Goal: Navigation & Orientation: Find specific page/section

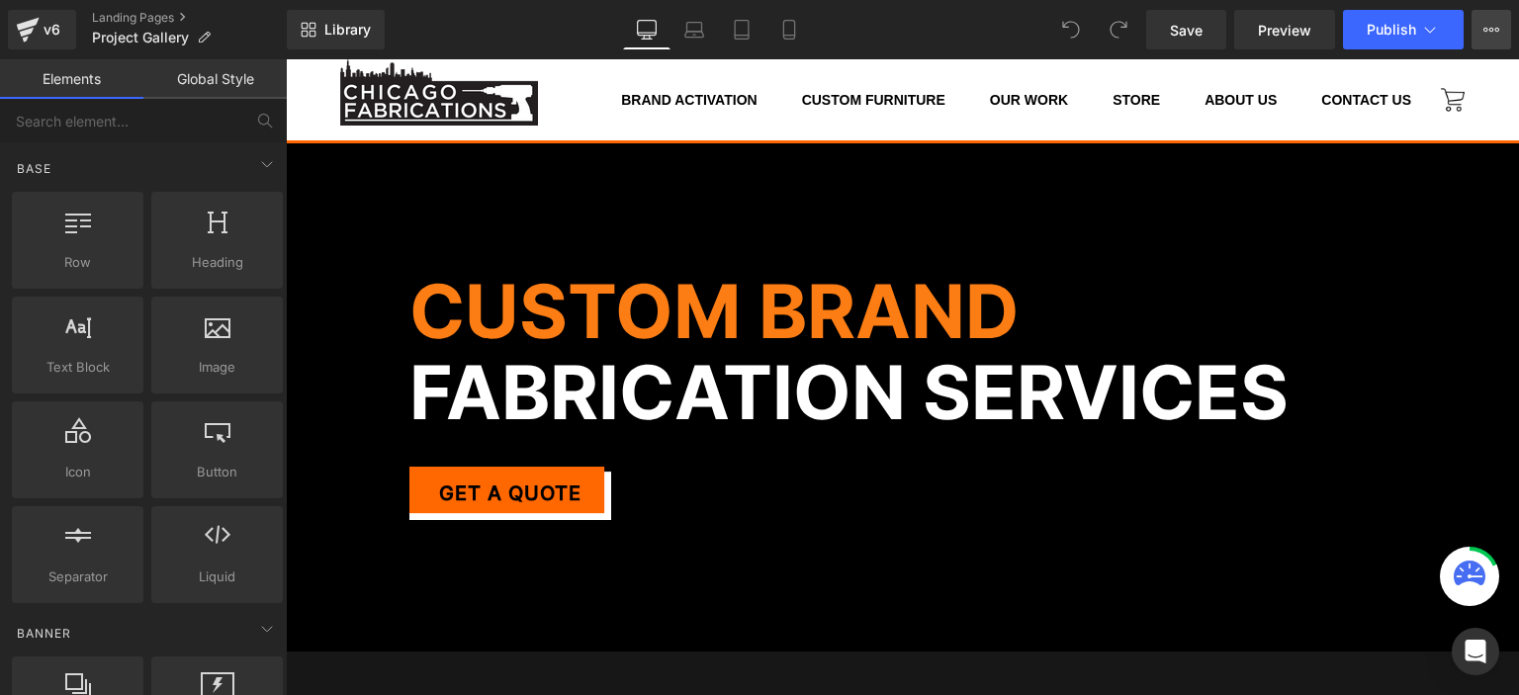
click at [1491, 27] on icon at bounding box center [1491, 30] width 16 height 16
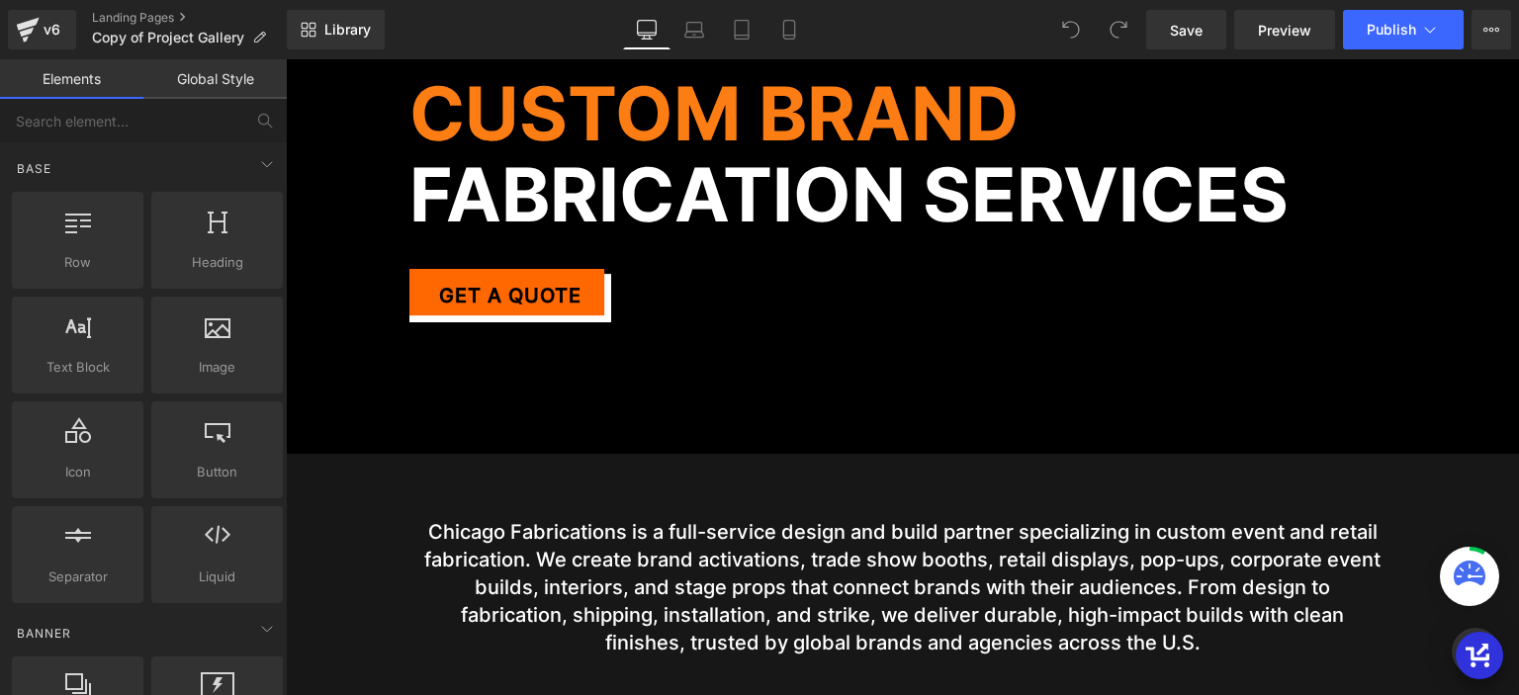
click at [825, 472] on section "Chicago Fabrications is a full-service design and build partner specializing in…" at bounding box center [902, 681] width 1233 height 455
click at [815, 398] on video "Your browser does not support the video tag." at bounding box center [902, 199] width 1233 height 617
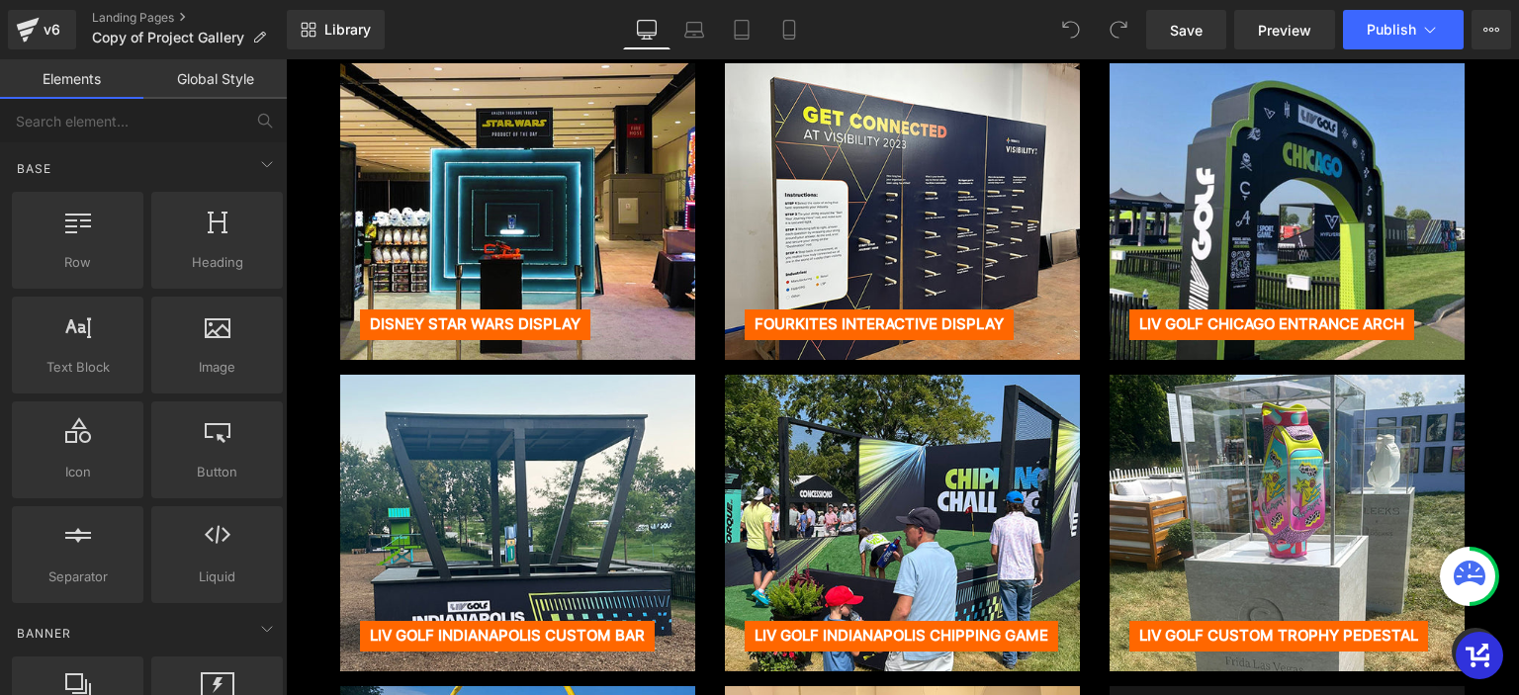
scroll to position [1780, 0]
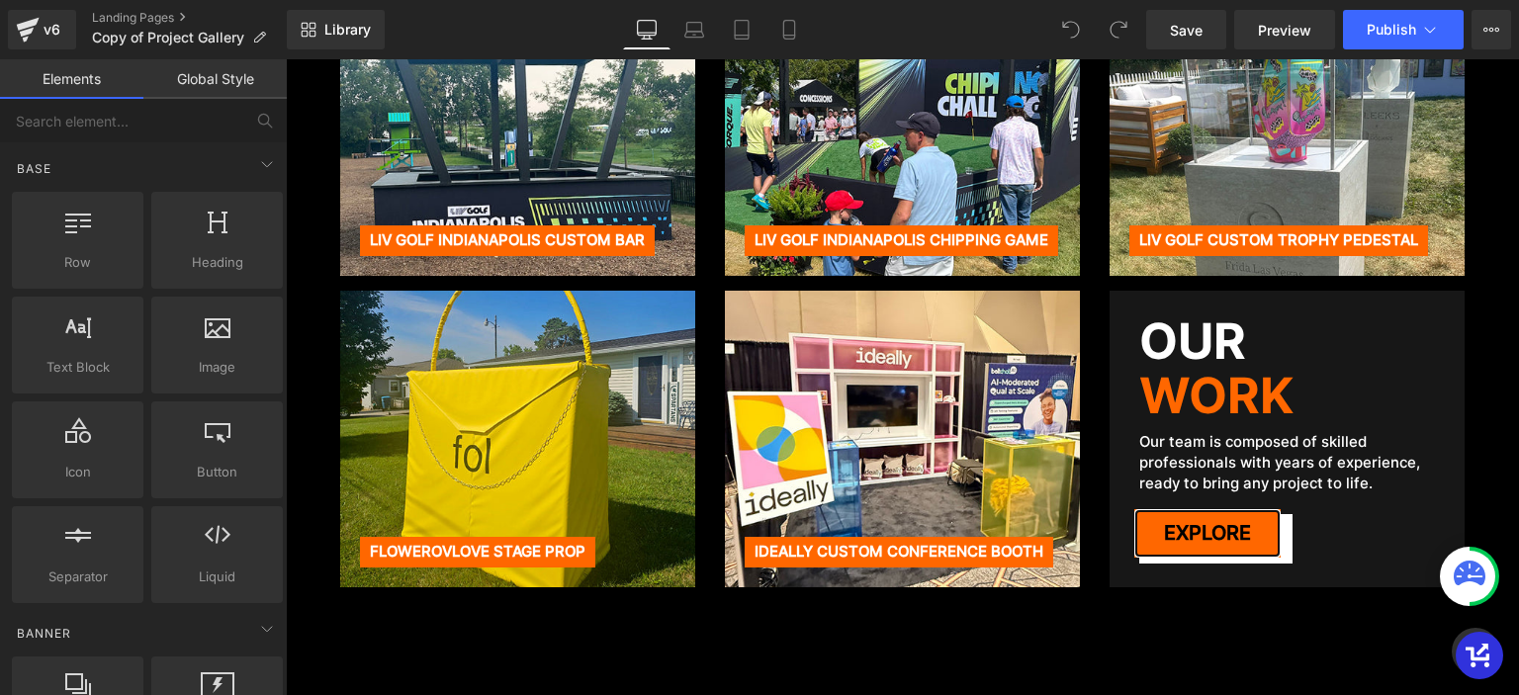
click at [1215, 509] on link "Explore" at bounding box center [1207, 533] width 146 height 48
click at [208, 50] on div "v6 Landing Pages Copy of Project Gallery" at bounding box center [143, 29] width 287 height 59
click at [209, 83] on link "Global Style" at bounding box center [214, 79] width 143 height 40
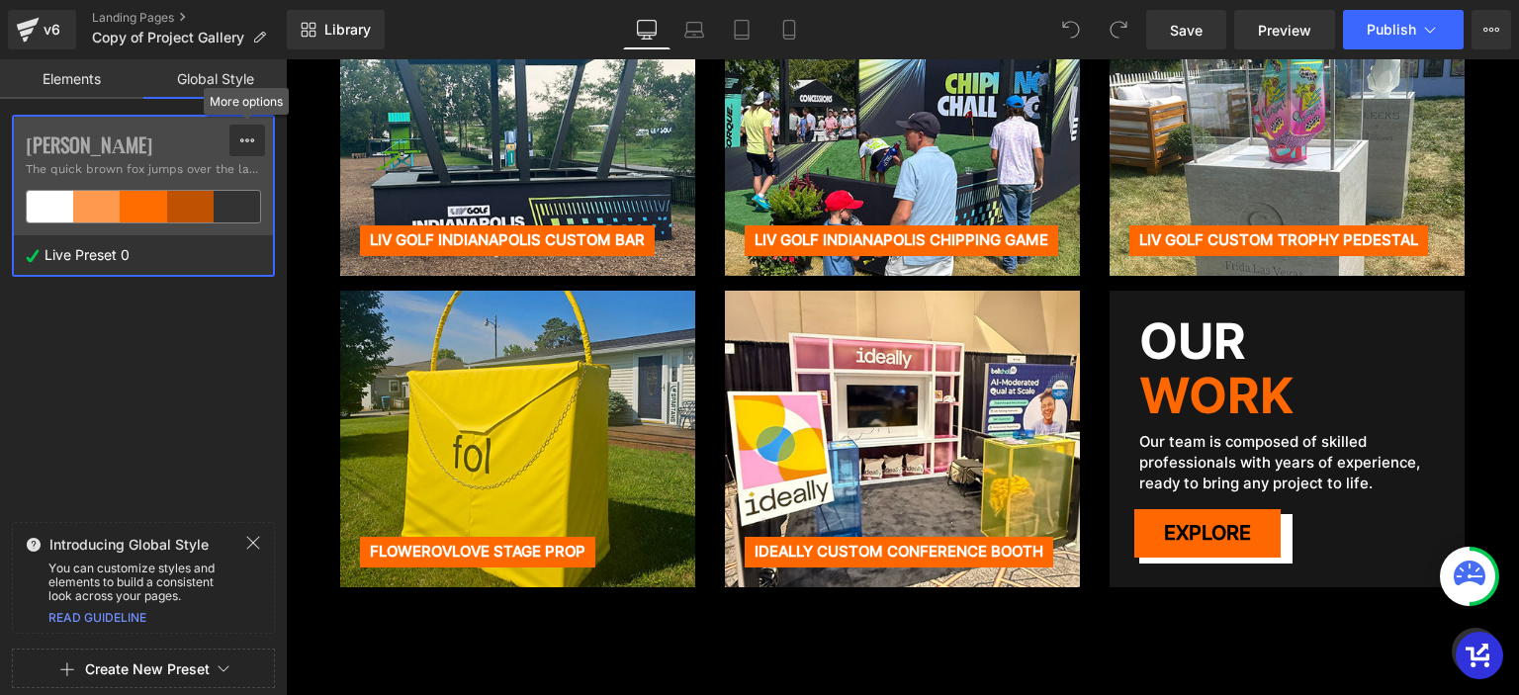
click at [242, 136] on icon at bounding box center [247, 140] width 16 height 16
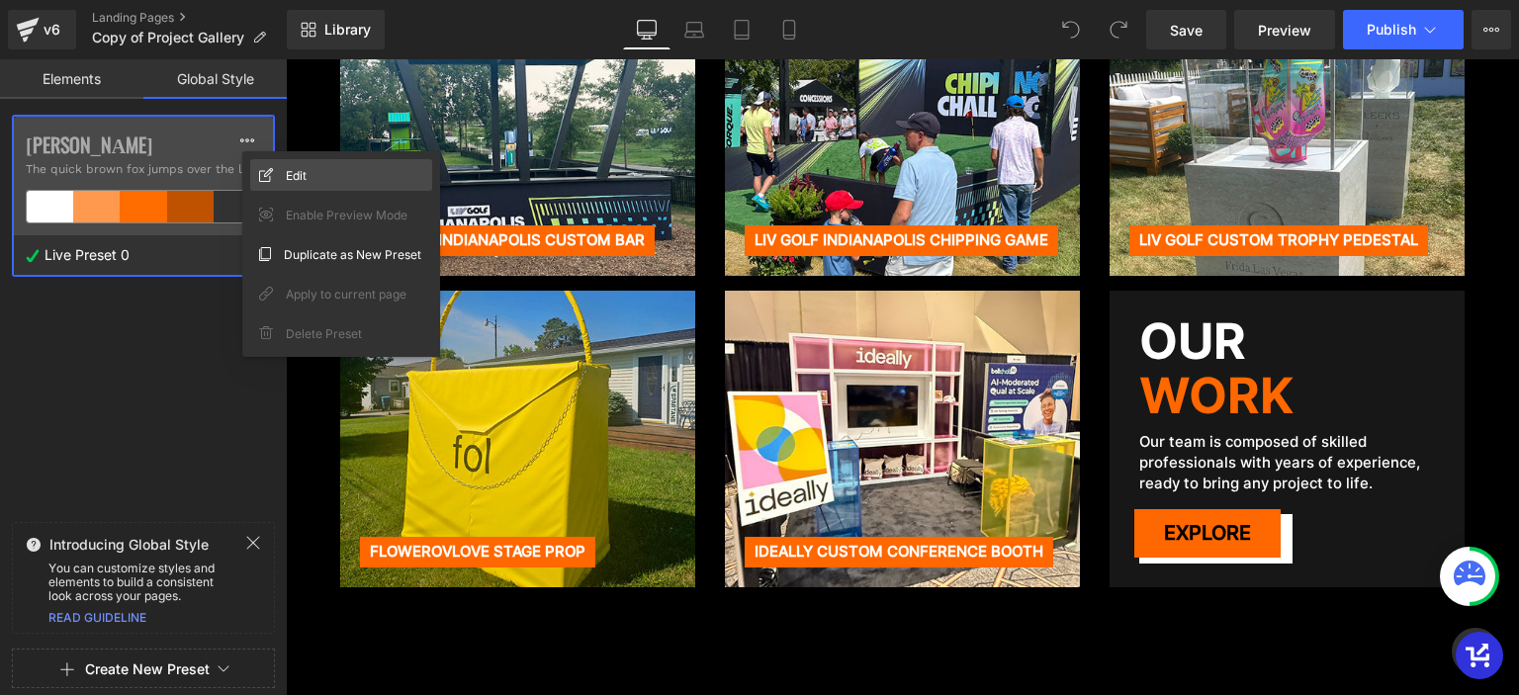
click at [287, 165] on span "Edit" at bounding box center [296, 175] width 21 height 21
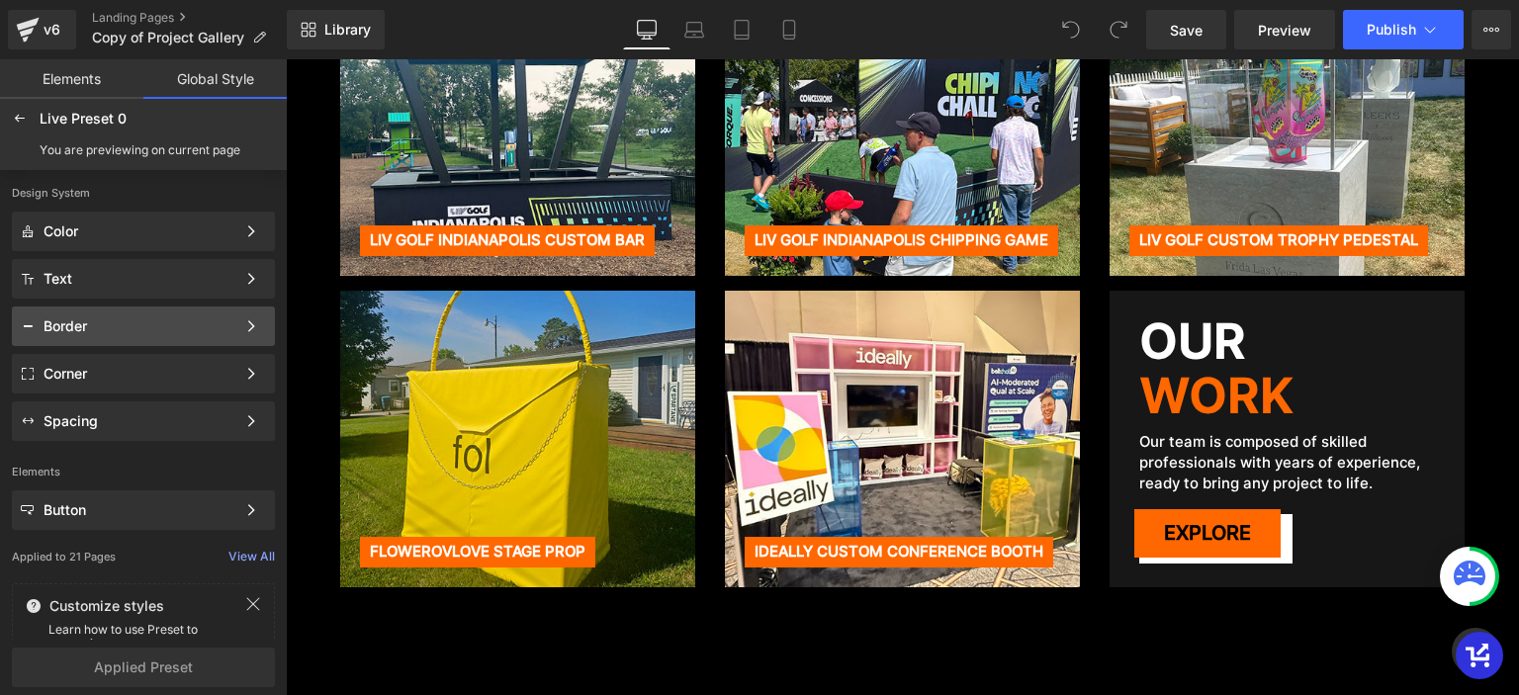
click at [159, 325] on div "Border" at bounding box center [140, 326] width 192 height 16
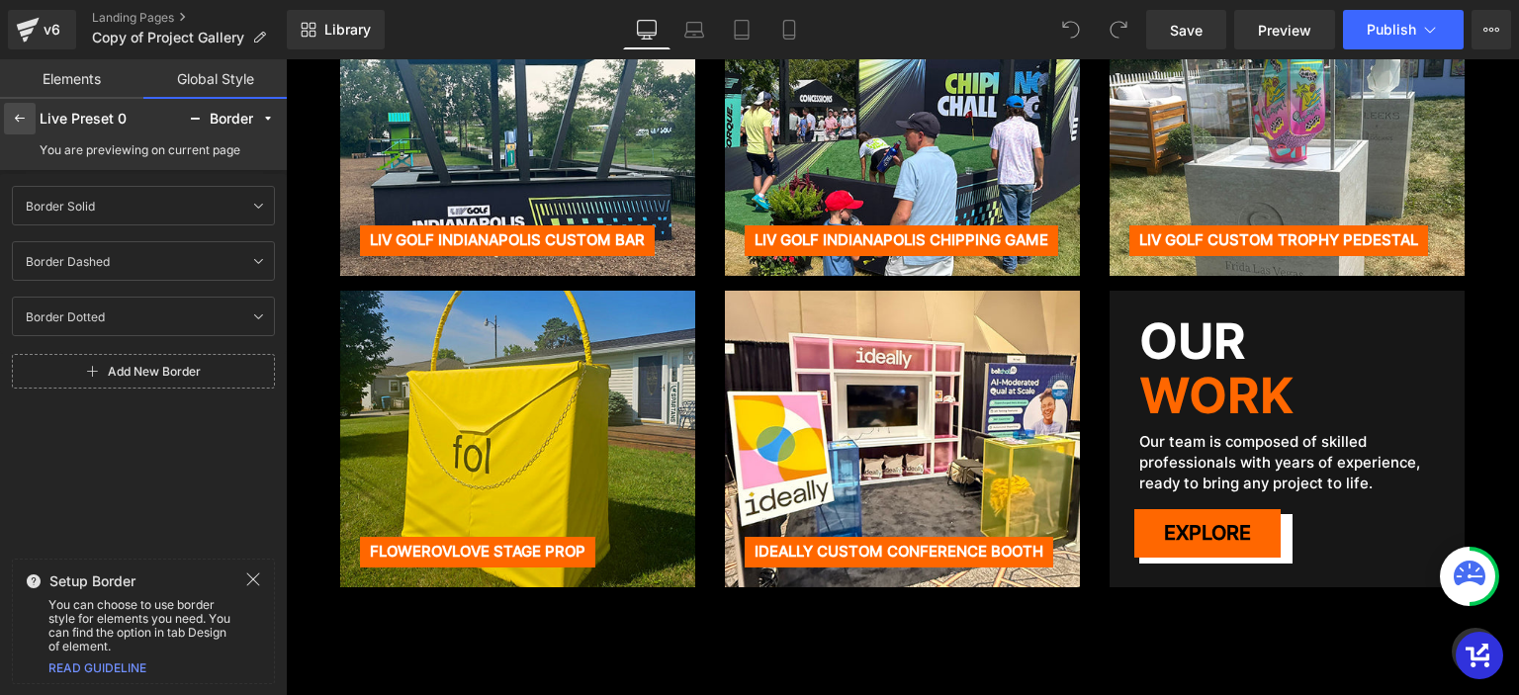
click at [16, 122] on icon at bounding box center [20, 119] width 16 height 16
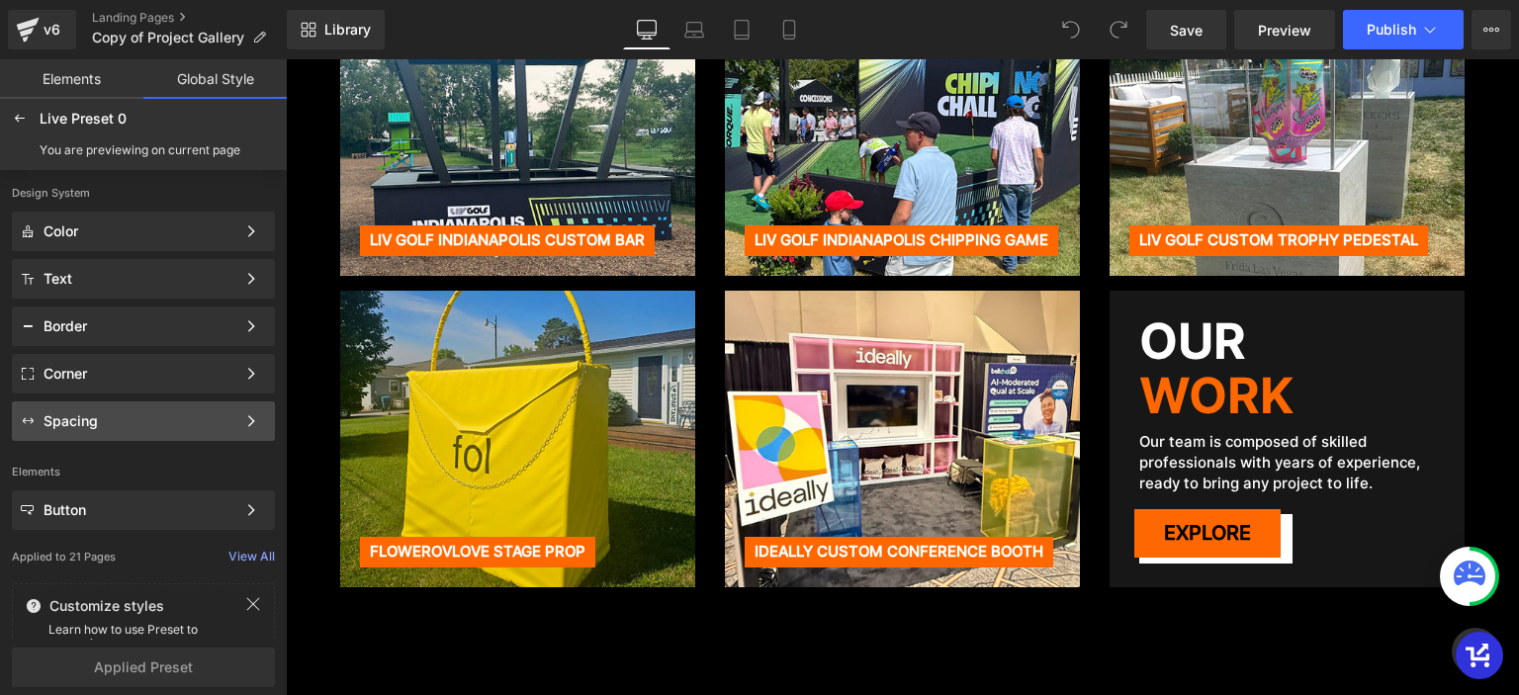
click at [150, 421] on div "Spacing" at bounding box center [140, 421] width 192 height 16
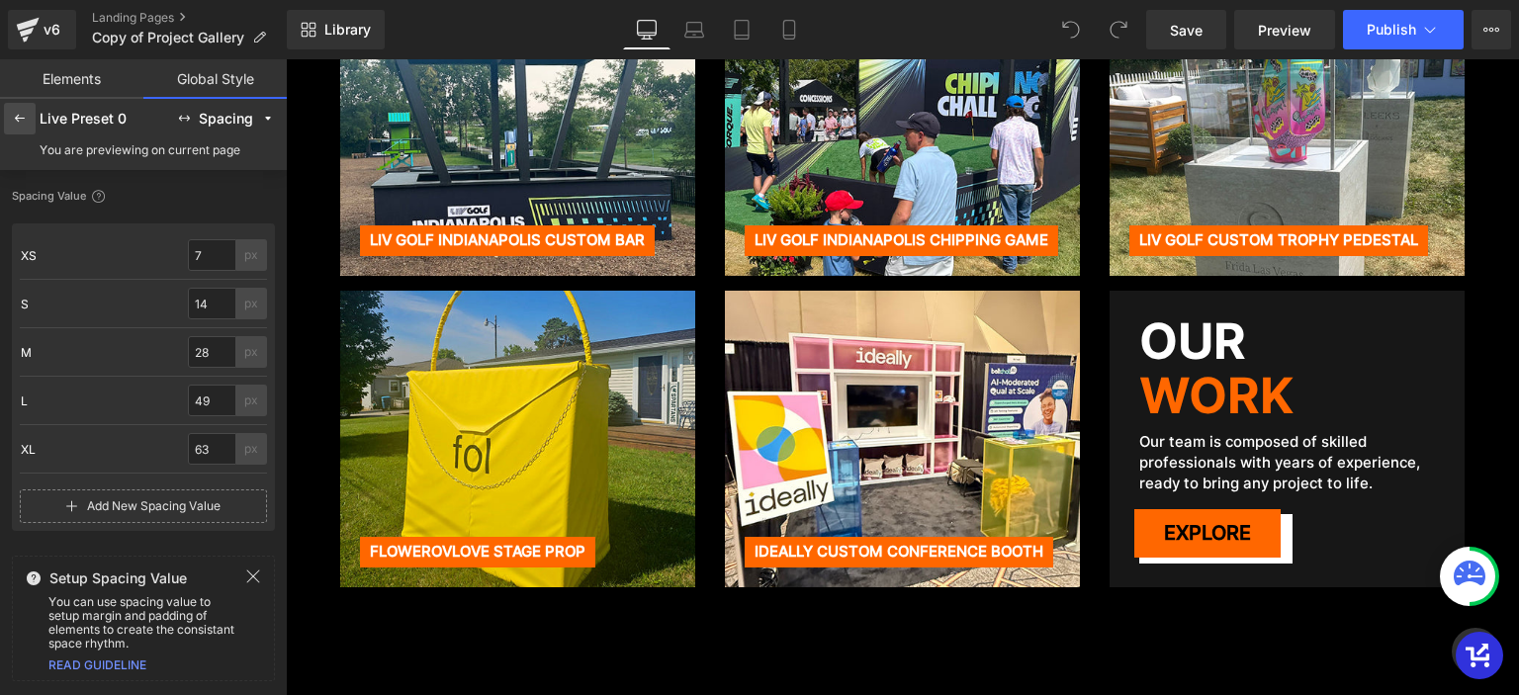
click at [5, 122] on div at bounding box center [20, 119] width 32 height 32
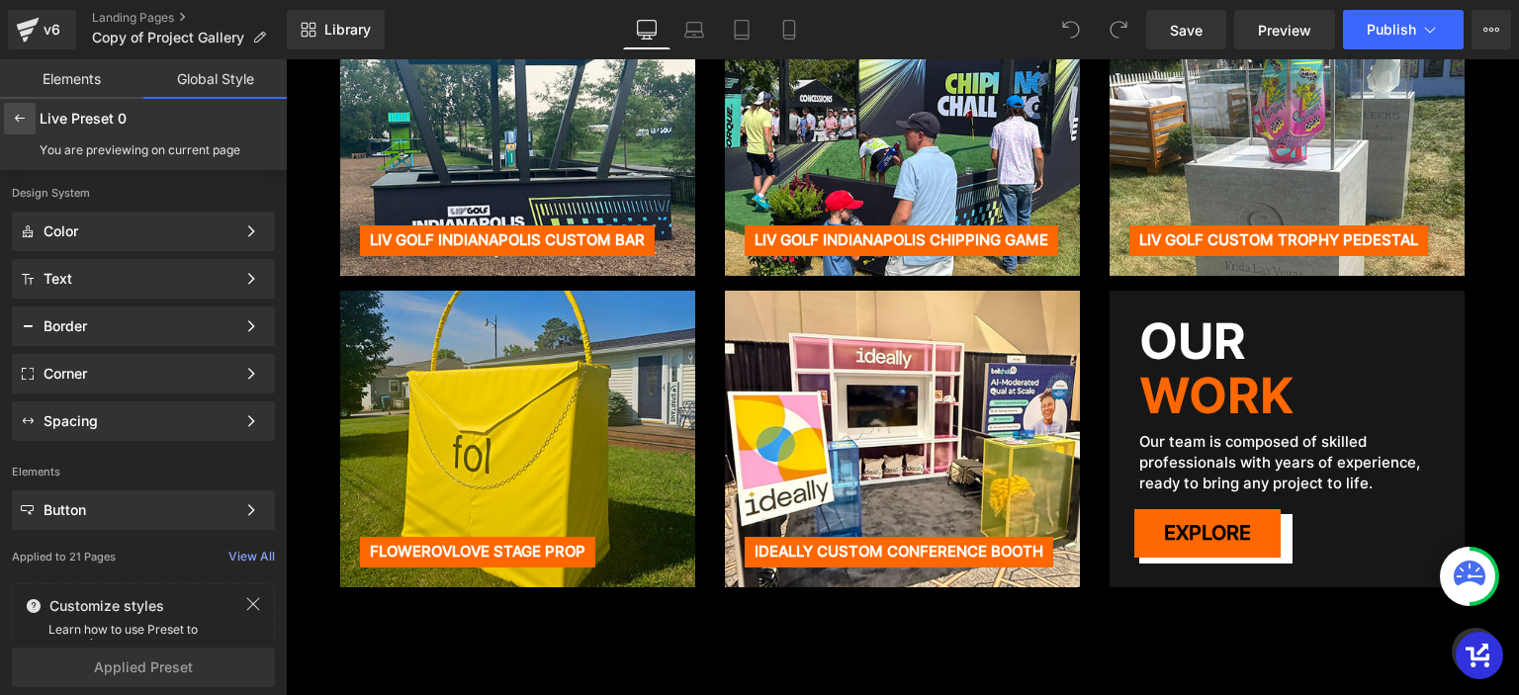
click at [10, 122] on div at bounding box center [20, 119] width 32 height 32
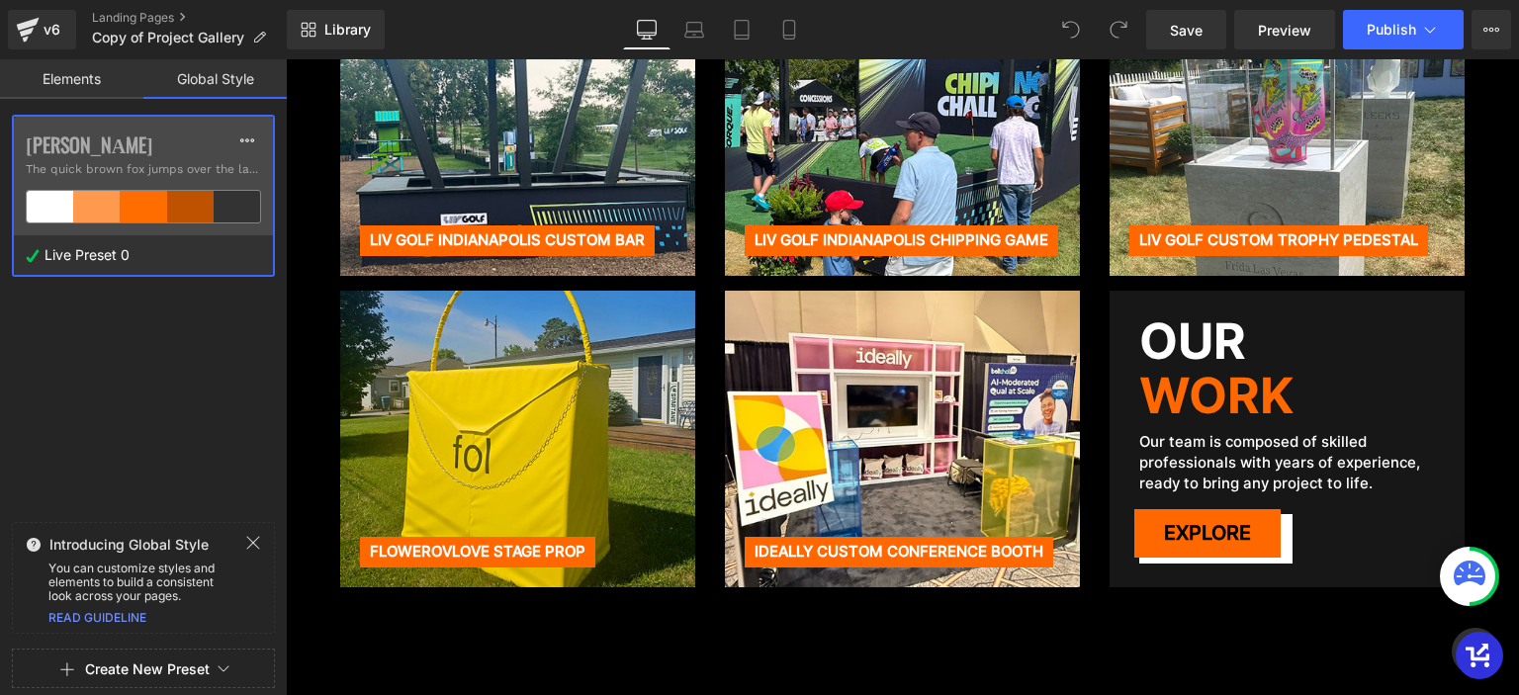
click at [426, 230] on p "LIV GOLF INDIANAPOLIS CUSTOM BAR" at bounding box center [507, 240] width 275 height 21
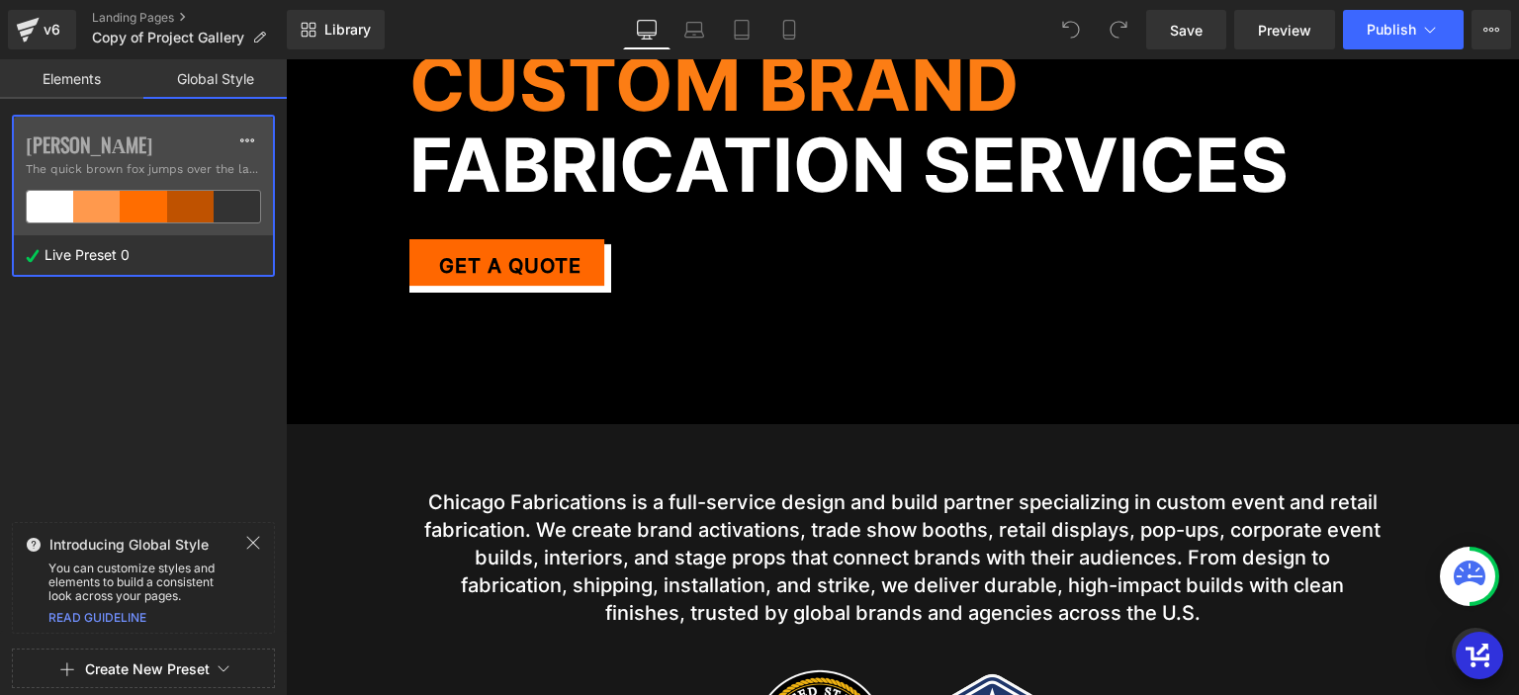
scroll to position [99, 0]
